Goal: Check status: Check status

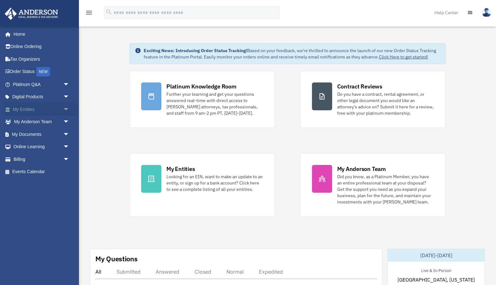
click at [64, 112] on span "arrow_drop_down" at bounding box center [69, 109] width 13 height 13
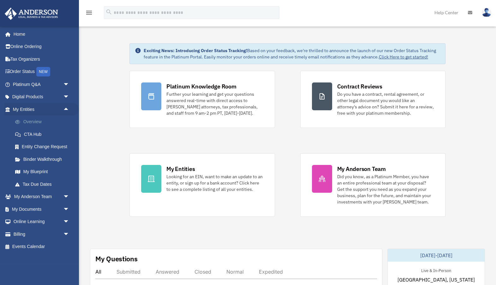
click at [52, 119] on link "Overview" at bounding box center [44, 122] width 70 height 13
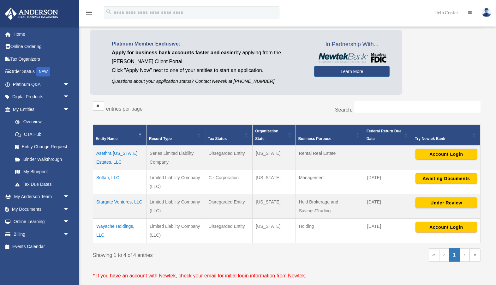
scroll to position [35, 0]
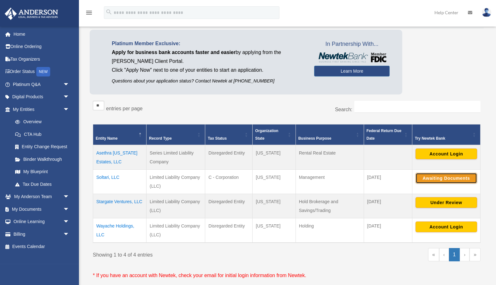
click at [439, 179] on button "Awaiting Documents" at bounding box center [447, 178] width 62 height 11
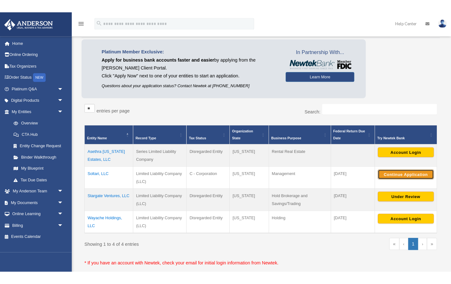
scroll to position [33, 0]
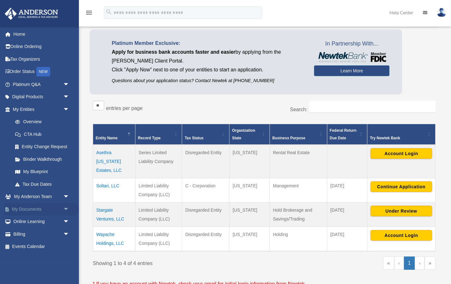
click at [66, 210] on span "arrow_drop_down" at bounding box center [69, 209] width 13 height 13
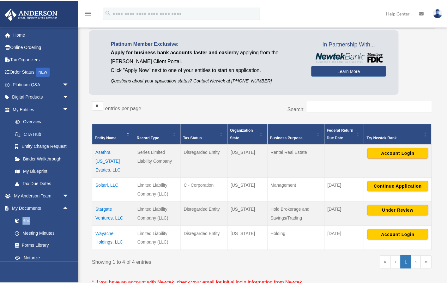
scroll to position [33, 0]
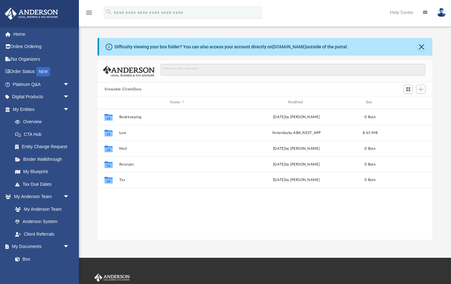
click at [286, 47] on link "box.com" at bounding box center [290, 46] width 34 height 5
click at [287, 49] on link "box.com" at bounding box center [290, 46] width 34 height 5
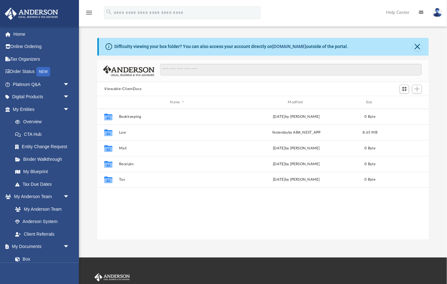
scroll to position [4, 4]
click at [284, 46] on link "box.com" at bounding box center [289, 46] width 34 height 5
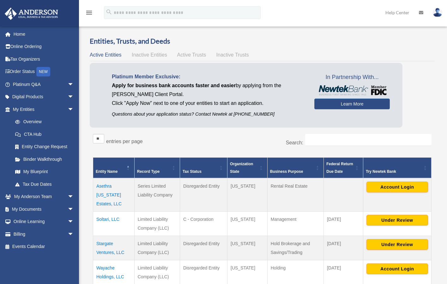
scroll to position [33, 0]
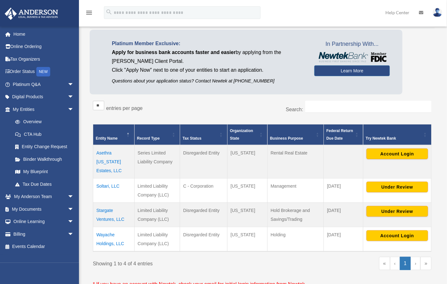
click at [432, 83] on div "Platinum Member Exclusive: Apply for business bank accounts faster and easier b…" at bounding box center [262, 64] width 345 height 68
